Goal: Check status: Check status

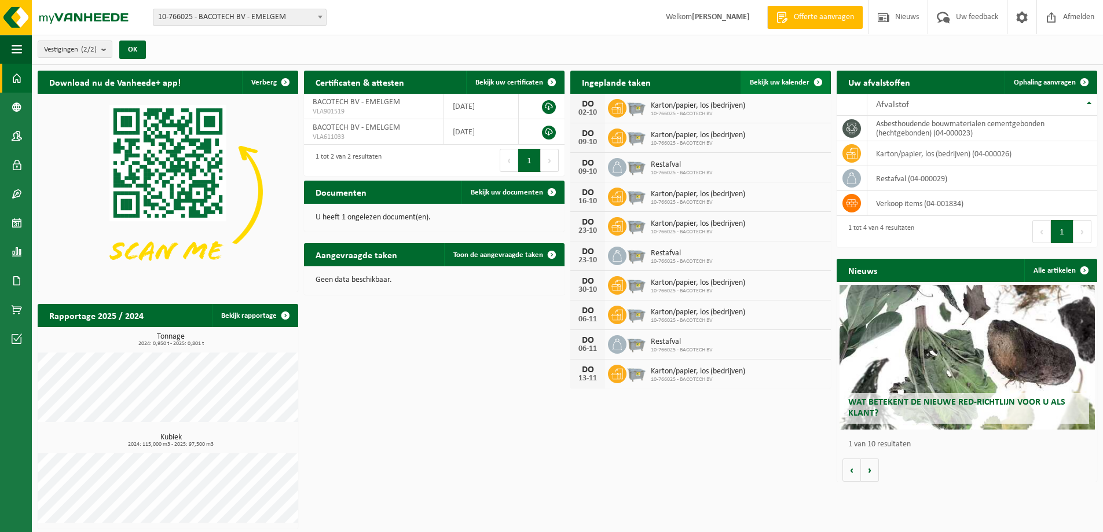
click at [791, 87] on link "Bekijk uw kalender" at bounding box center [784, 82] width 89 height 23
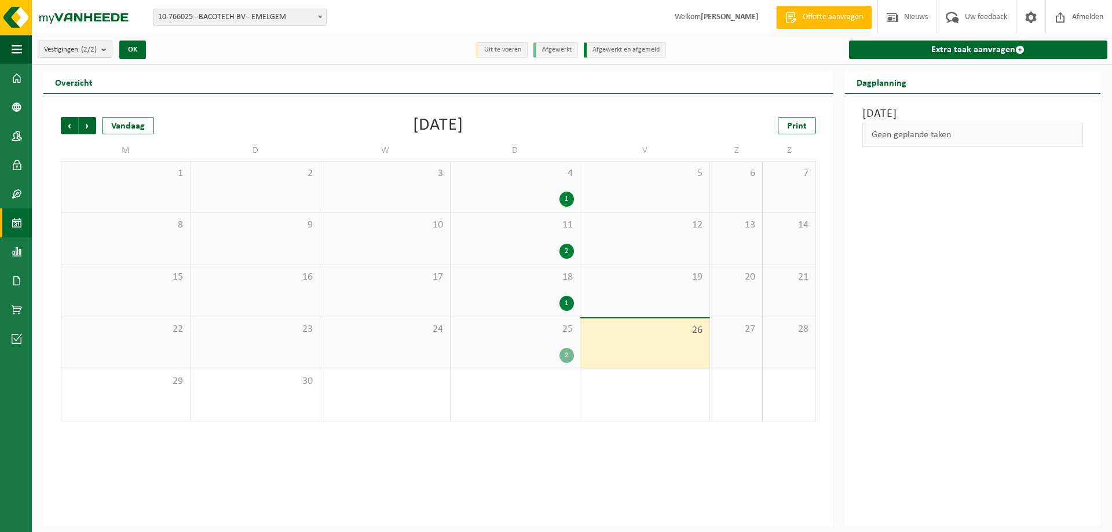
click at [530, 348] on div "2" at bounding box center [515, 355] width 118 height 15
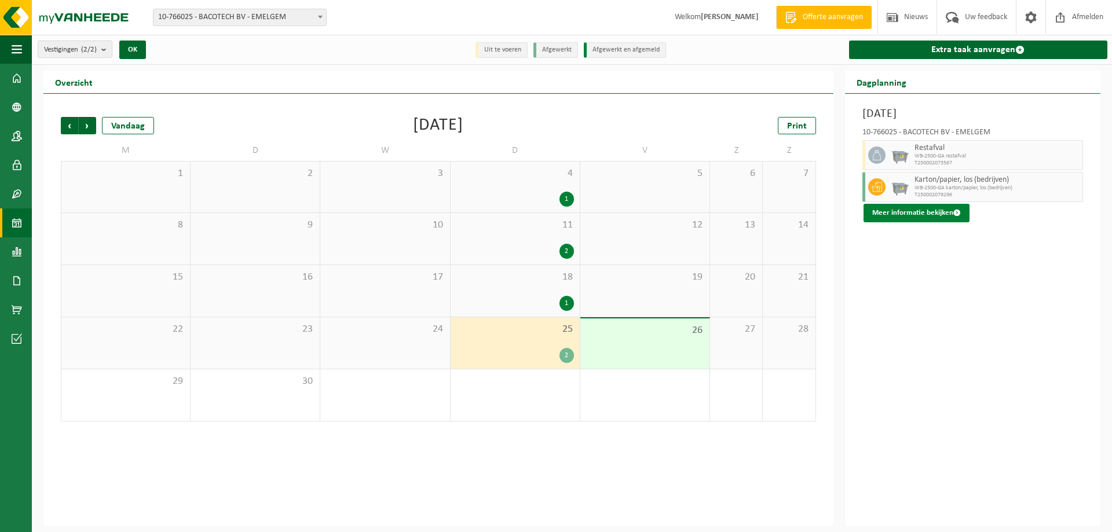
click at [945, 206] on button "Meer informatie bekijken" at bounding box center [916, 213] width 106 height 19
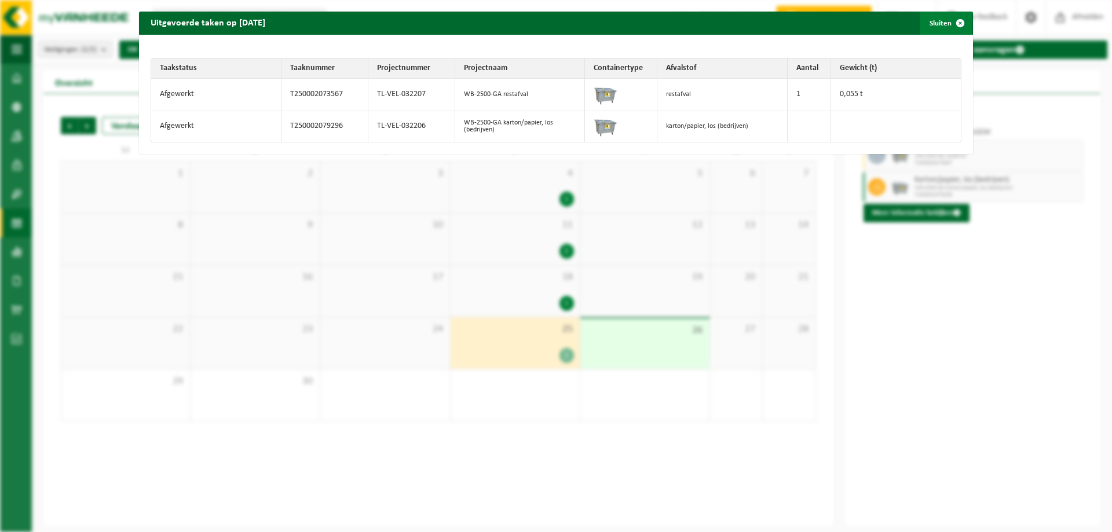
click at [951, 22] on span "button" at bounding box center [959, 23] width 23 height 23
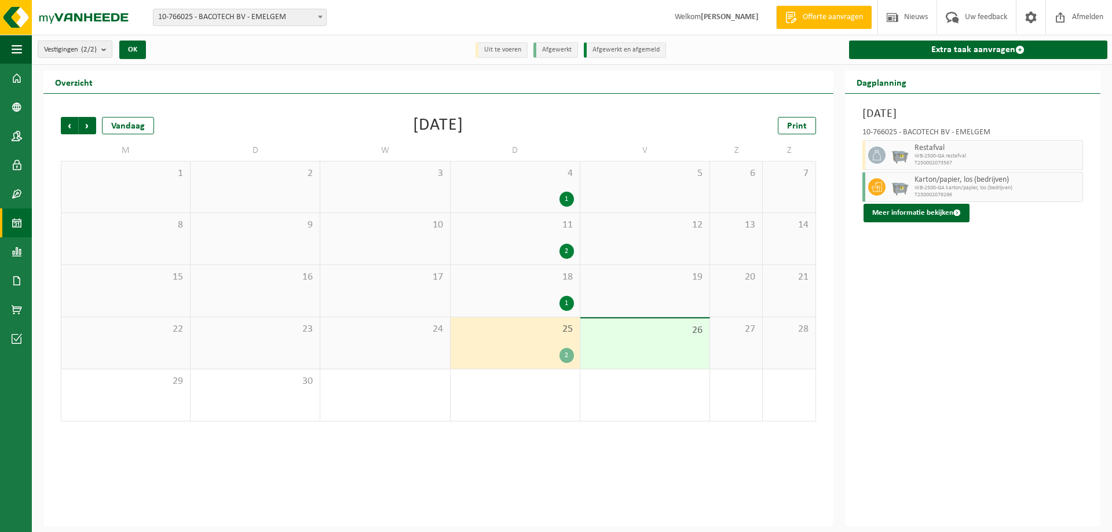
click at [560, 299] on div "1" at bounding box center [566, 303] width 14 height 15
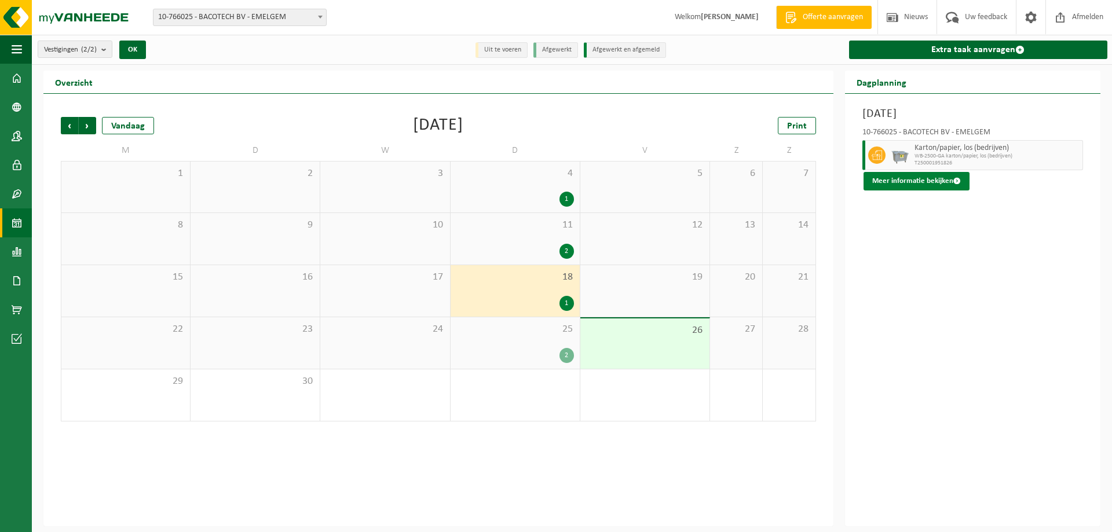
click at [913, 179] on button "Meer informatie bekijken" at bounding box center [916, 181] width 106 height 19
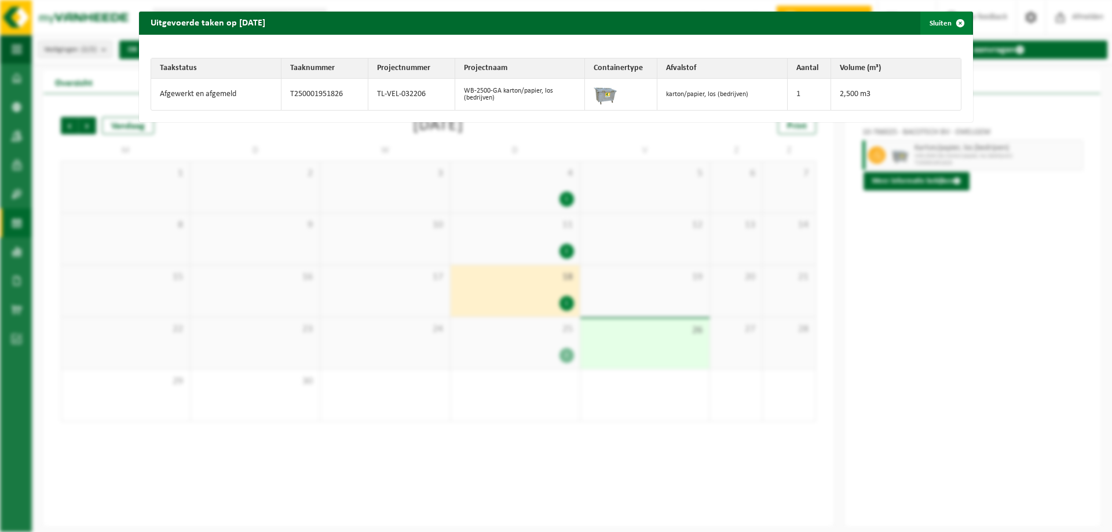
click at [951, 24] on span "button" at bounding box center [959, 23] width 23 height 23
